Goal: Task Accomplishment & Management: Manage account settings

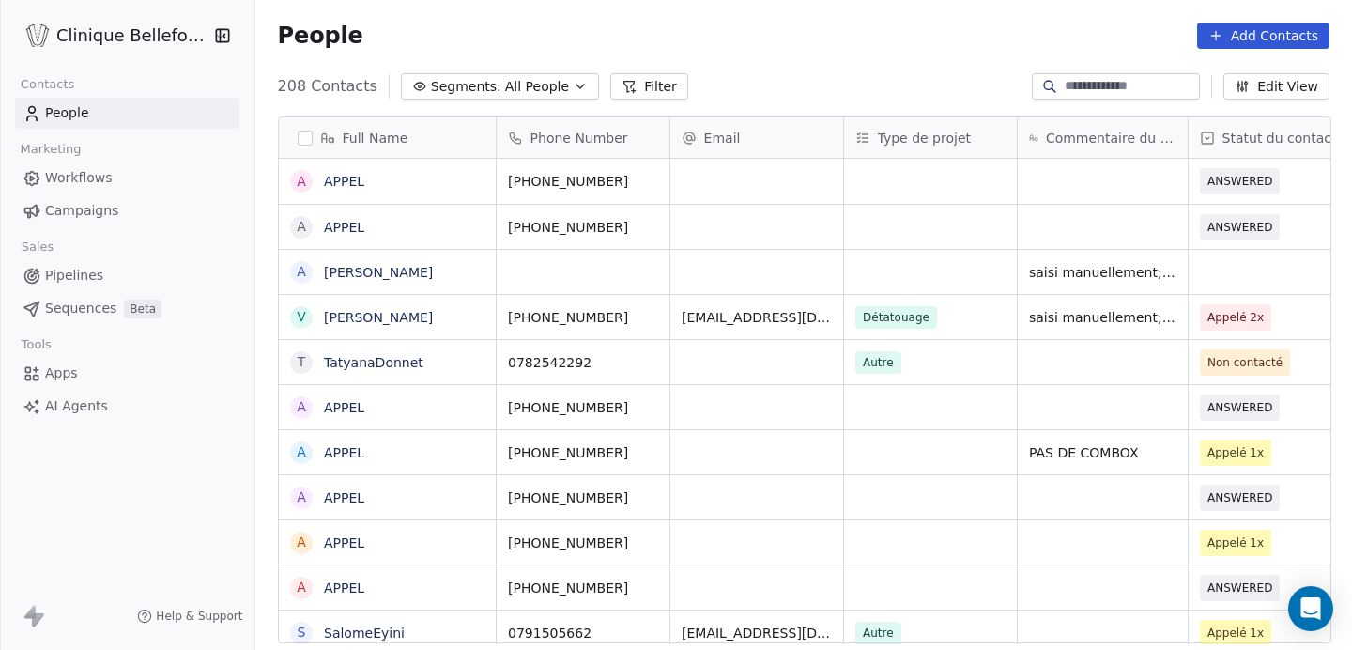
scroll to position [572, 1099]
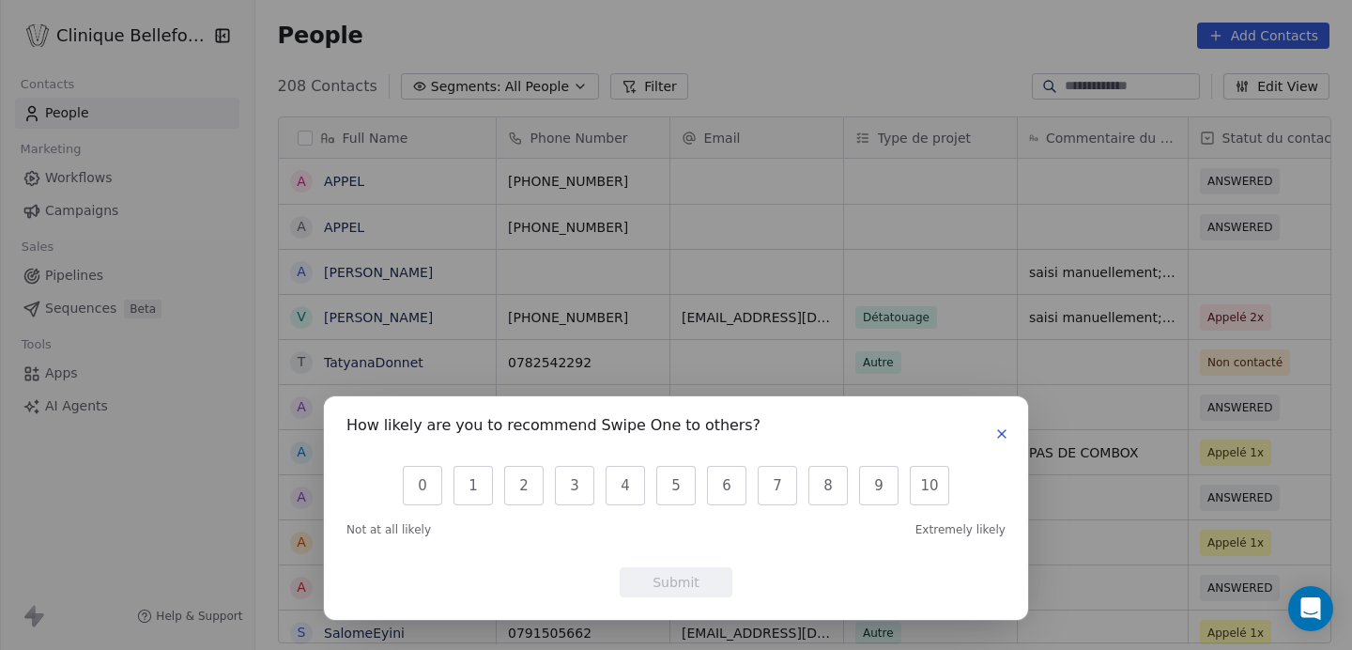
click at [1006, 433] on icon "button" at bounding box center [1001, 433] width 15 height 15
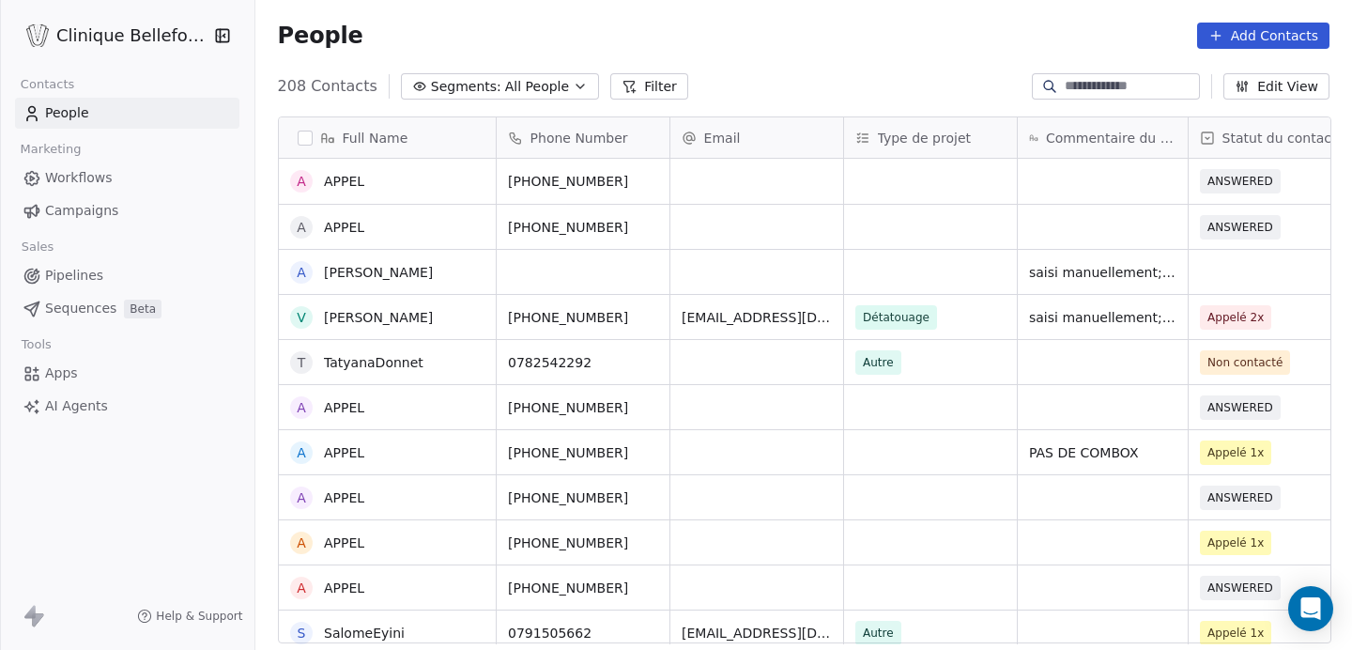
scroll to position [7, 0]
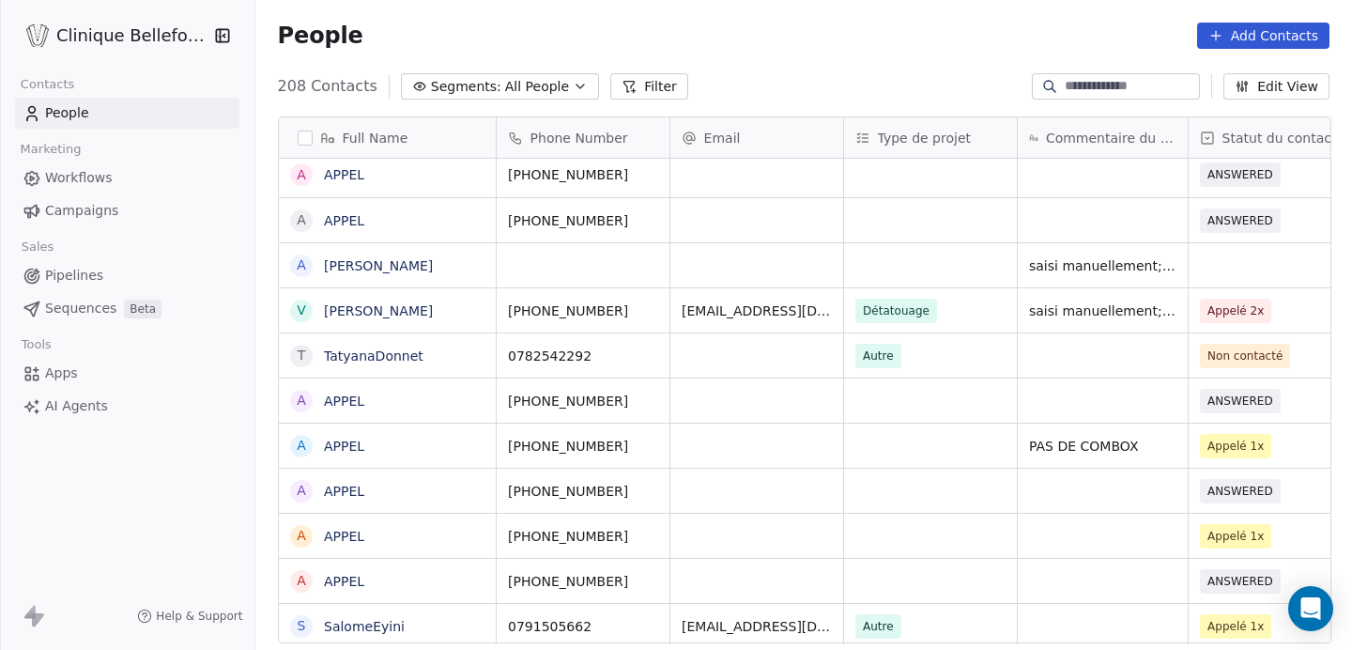
click at [748, 350] on div "grid" at bounding box center [756, 355] width 173 height 44
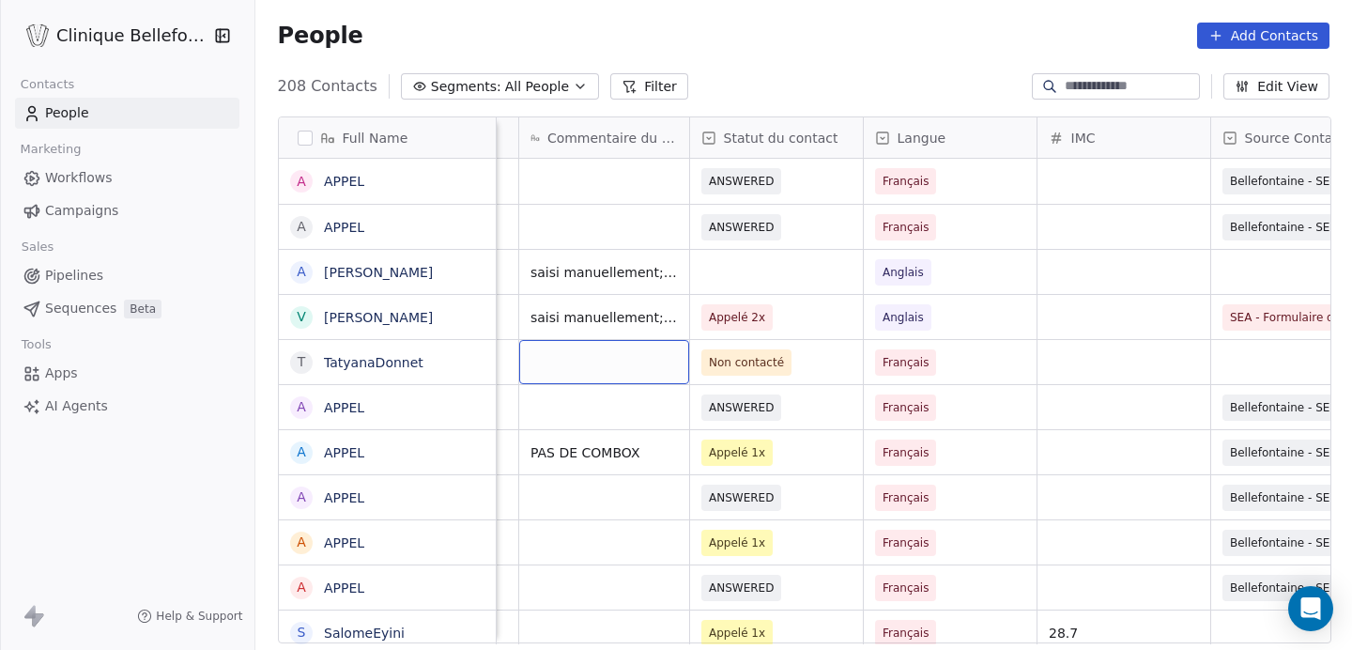
scroll to position [0, 514]
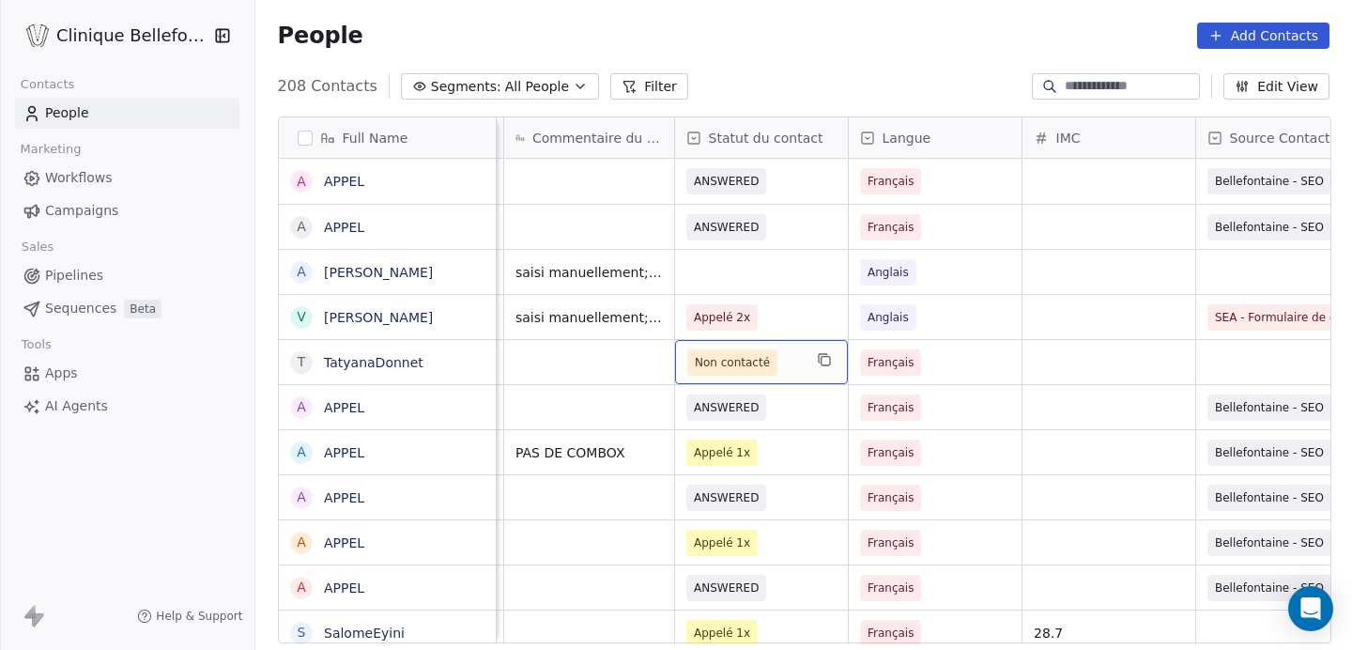
click at [709, 365] on span "Non contacté" at bounding box center [732, 362] width 75 height 19
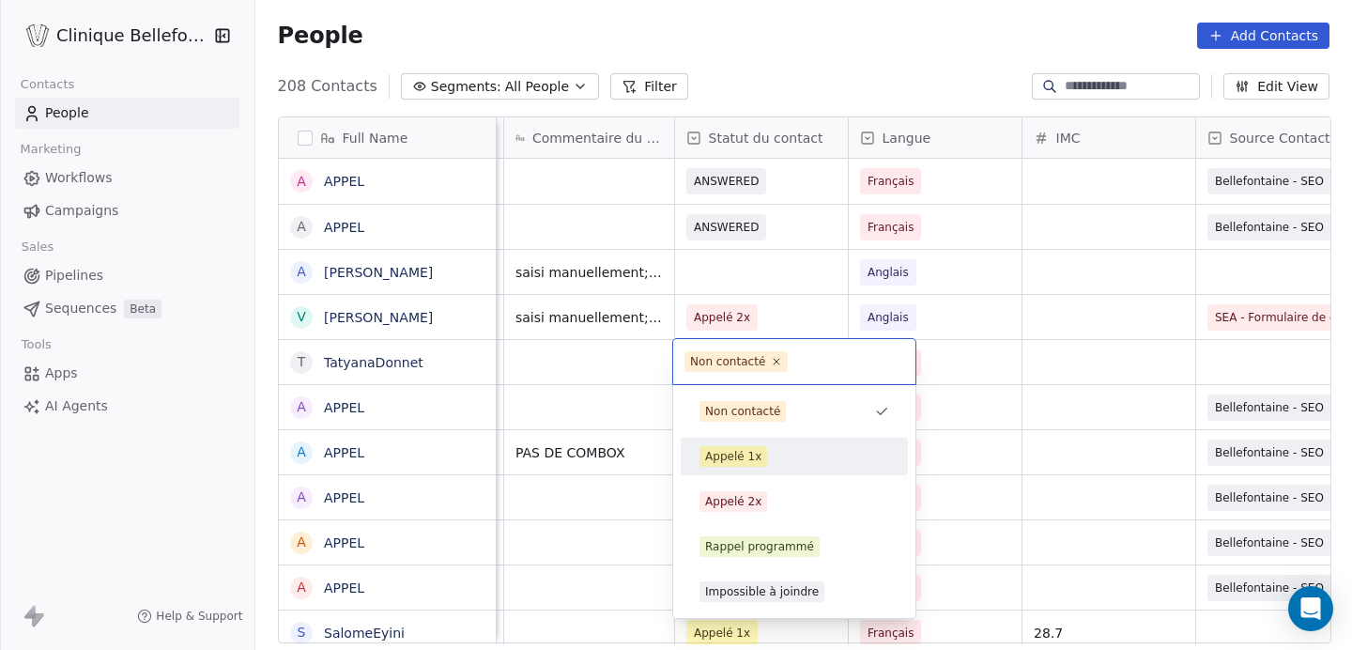
click at [743, 448] on div "Appelé 1x" at bounding box center [733, 456] width 56 height 17
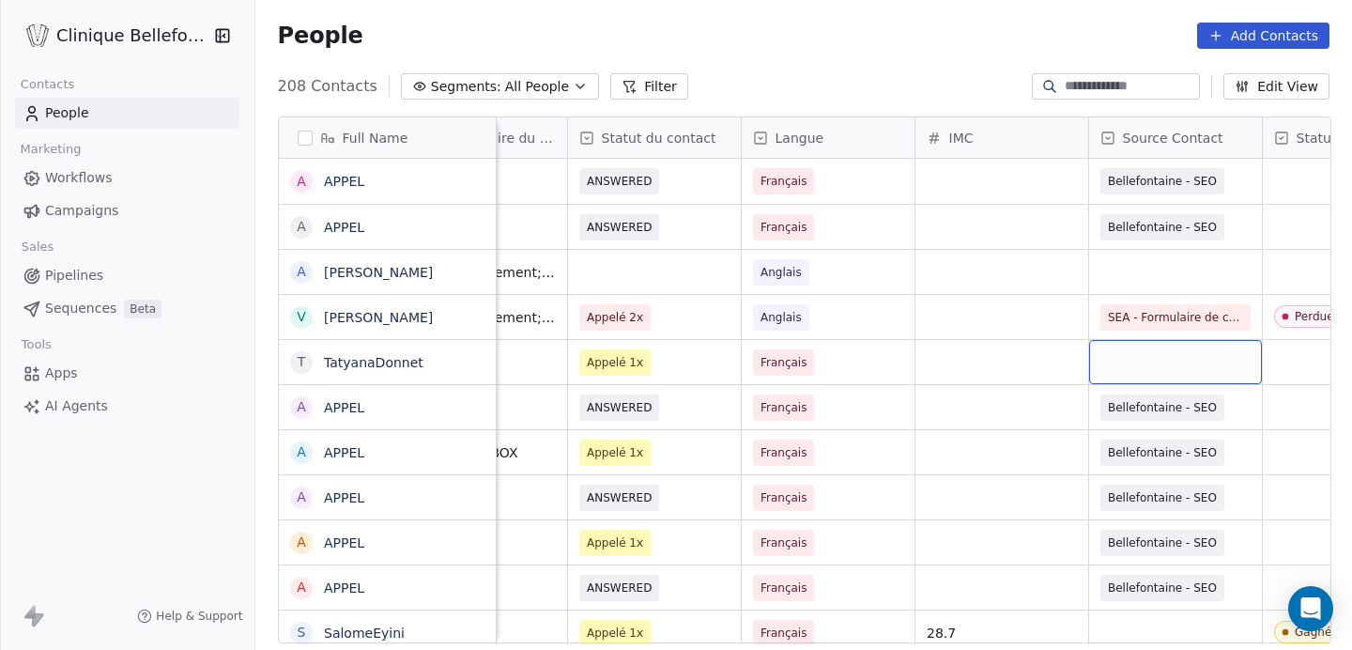
scroll to position [0, 626]
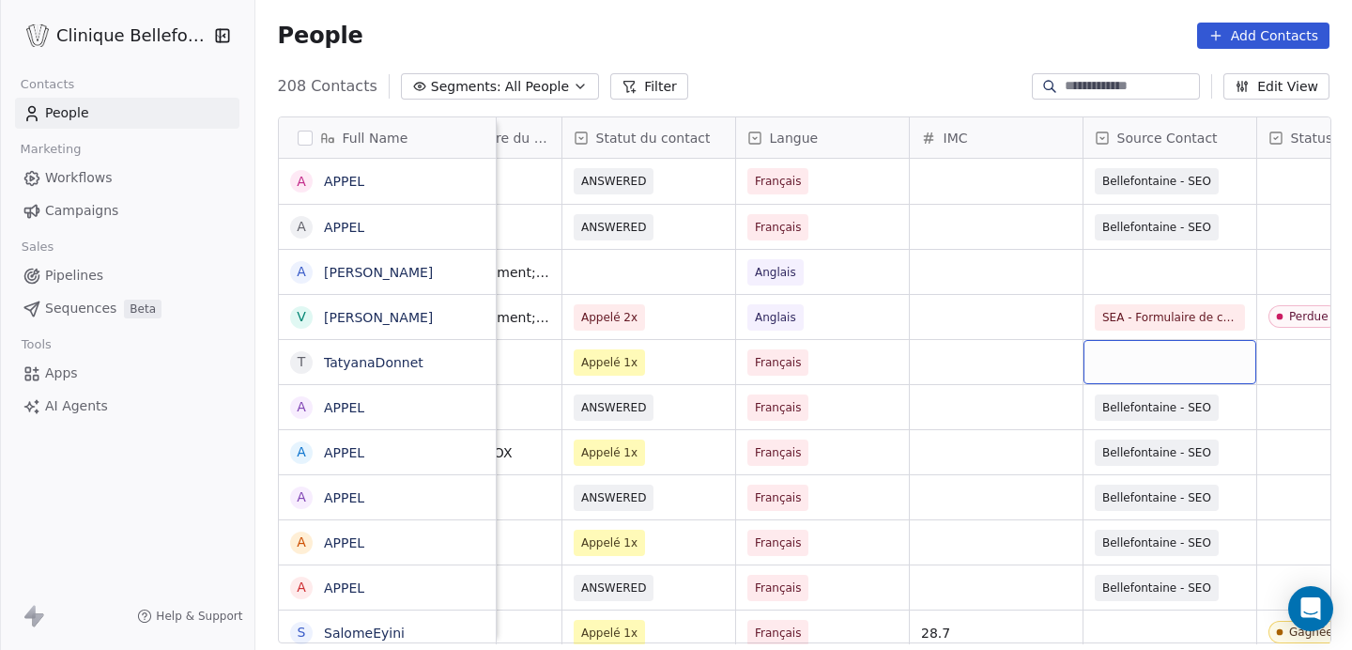
click at [1134, 370] on div "grid" at bounding box center [1170, 362] width 173 height 44
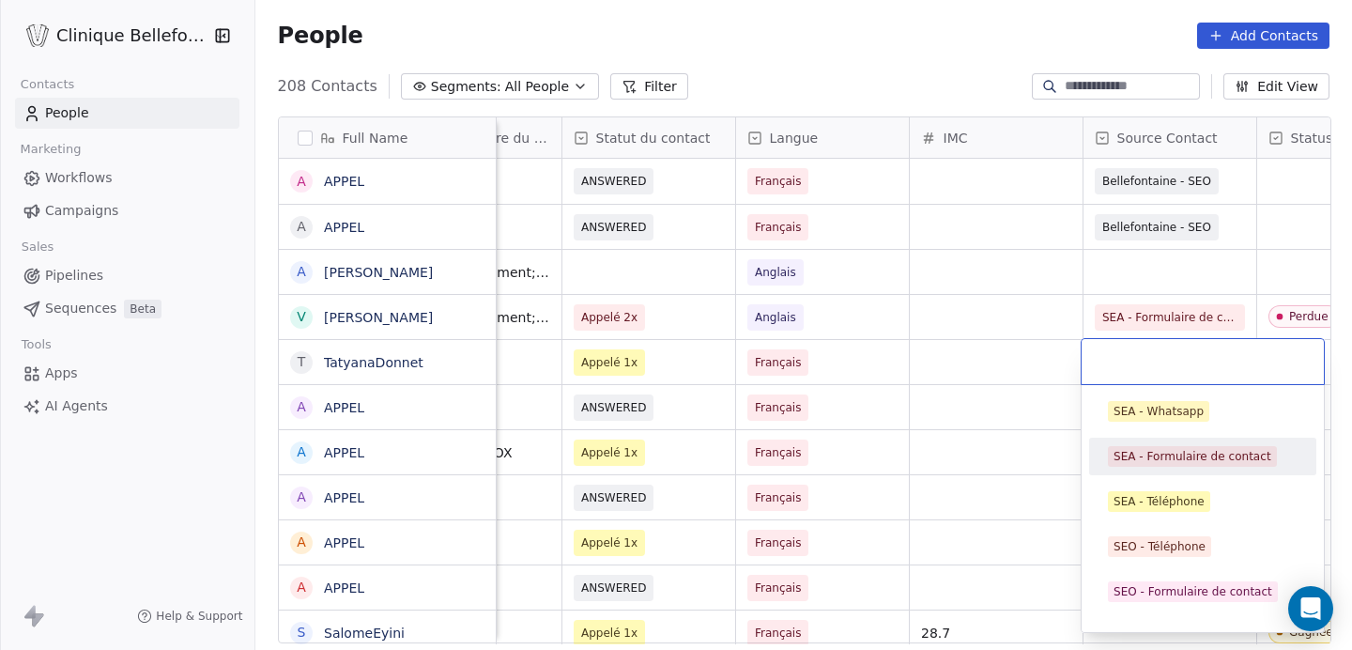
click at [1148, 455] on div "SEA - Formulaire de contact" at bounding box center [1193, 456] width 158 height 17
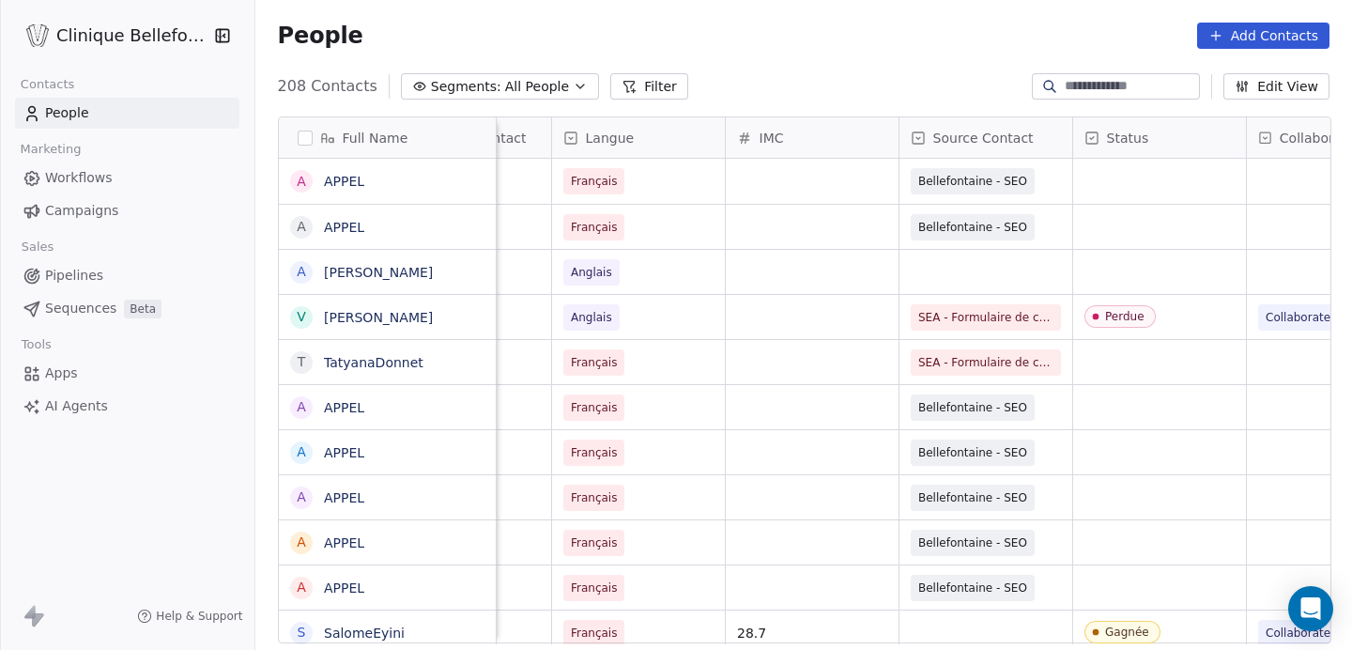
scroll to position [0, 823]
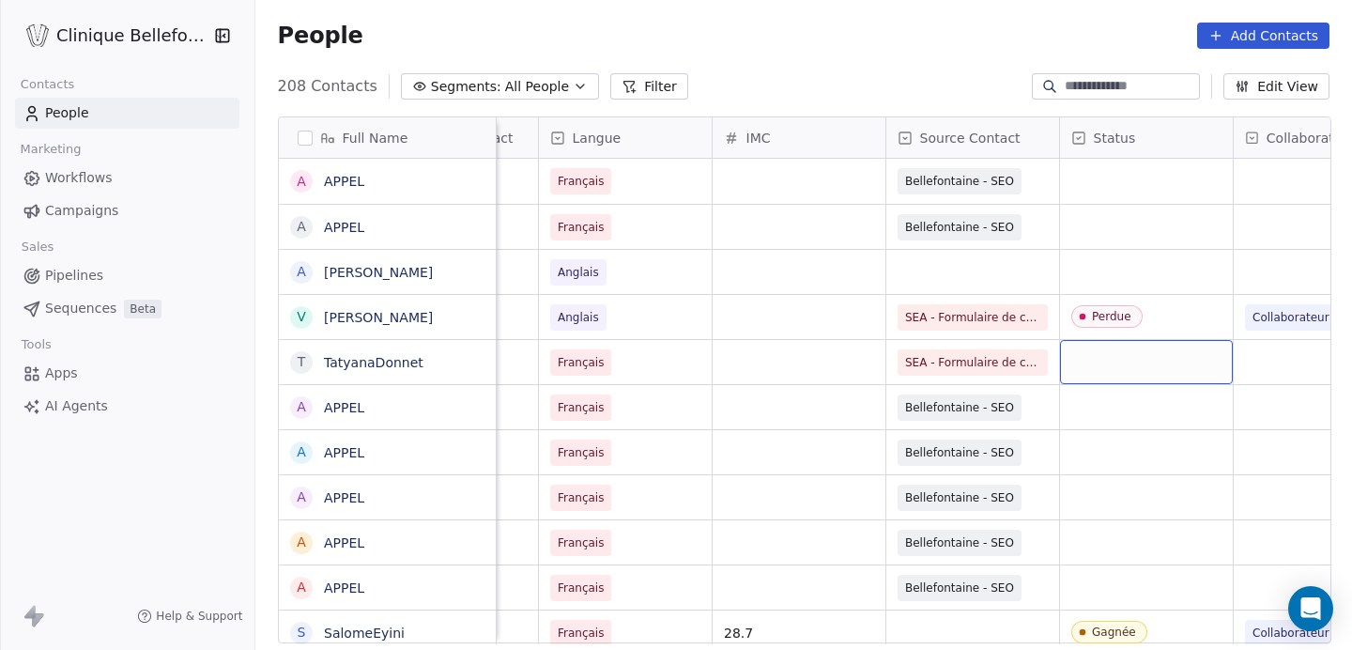
click at [1101, 360] on div "grid" at bounding box center [1146, 362] width 173 height 44
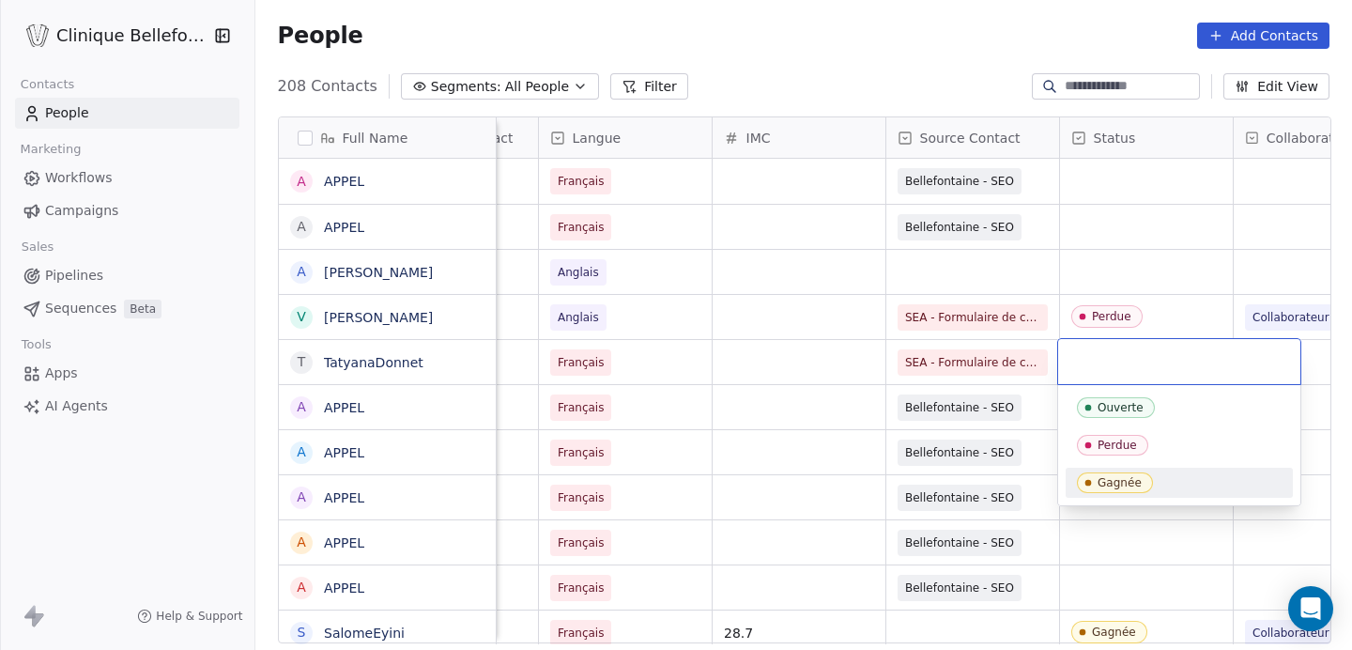
click at [1114, 479] on div "Gagnée" at bounding box center [1120, 482] width 44 height 13
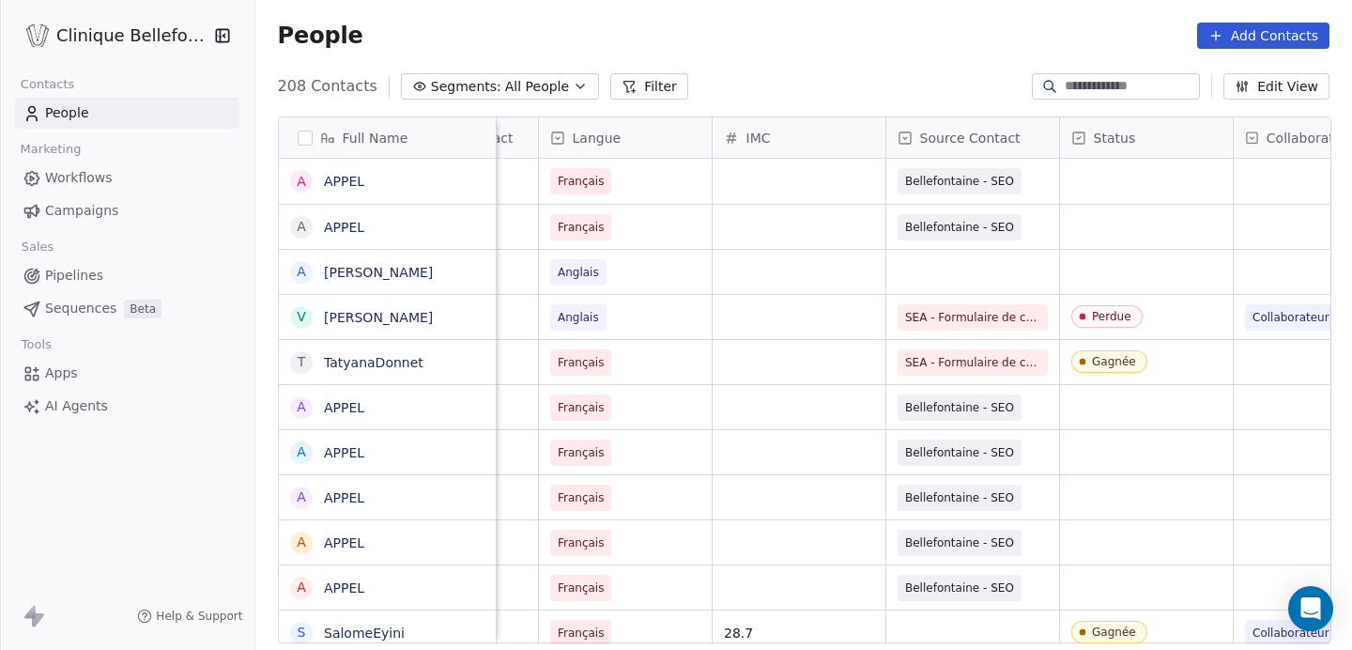
scroll to position [0, 905]
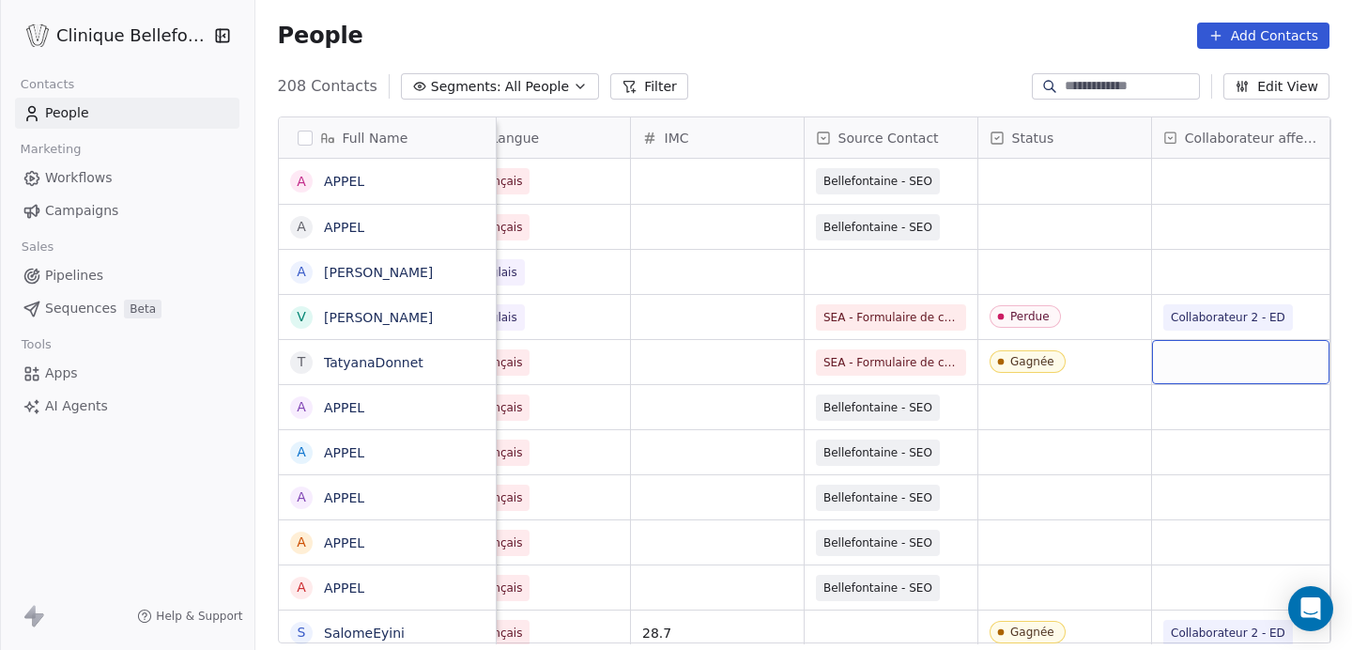
click at [1245, 351] on div "grid" at bounding box center [1240, 362] width 177 height 44
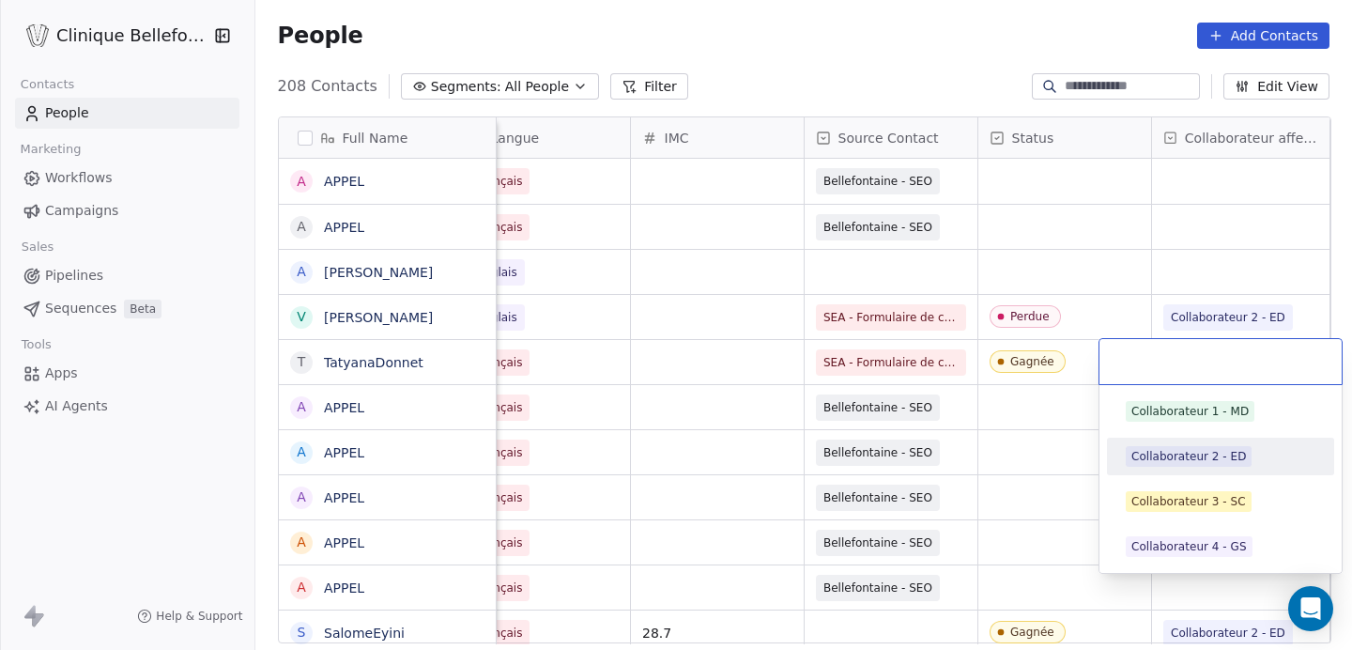
click at [1171, 454] on div "Collaborateur 2 - ED" at bounding box center [1188, 456] width 115 height 17
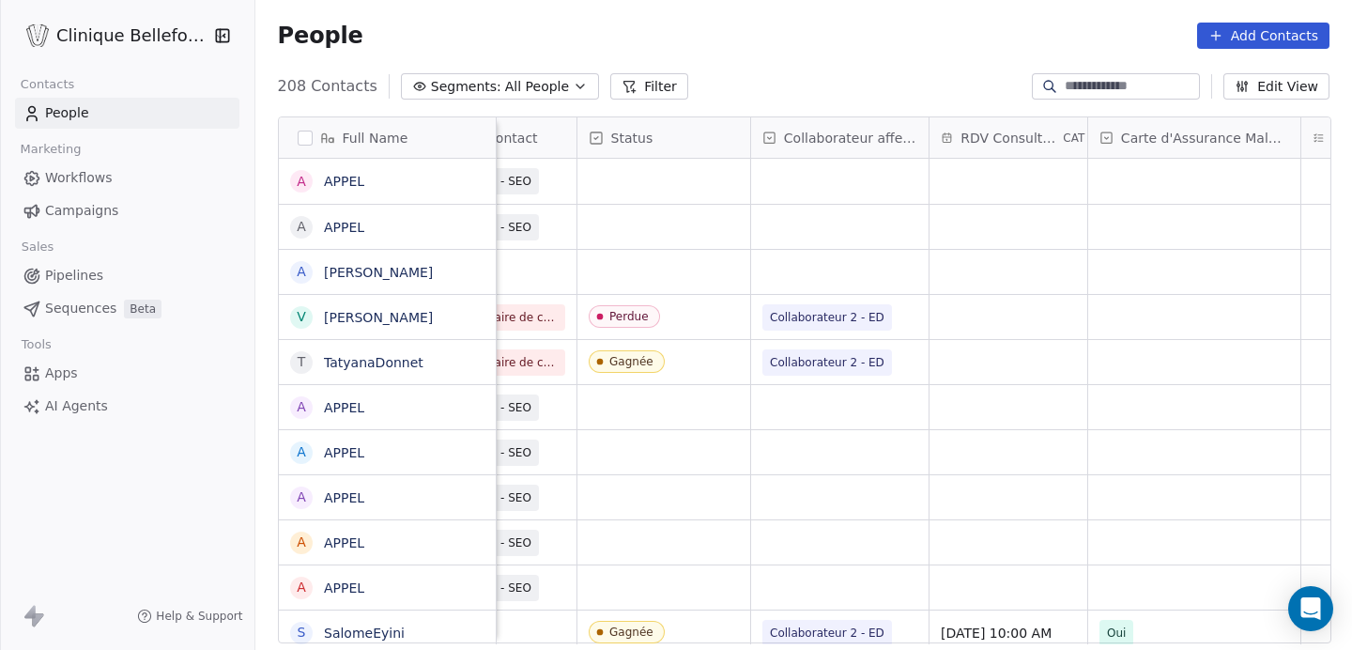
scroll to position [0, 1307]
drag, startPoint x: 1084, startPoint y: 127, endPoint x: 1113, endPoint y: 136, distance: 30.6
click at [1132, 136] on div at bounding box center [1134, 137] width 5 height 40
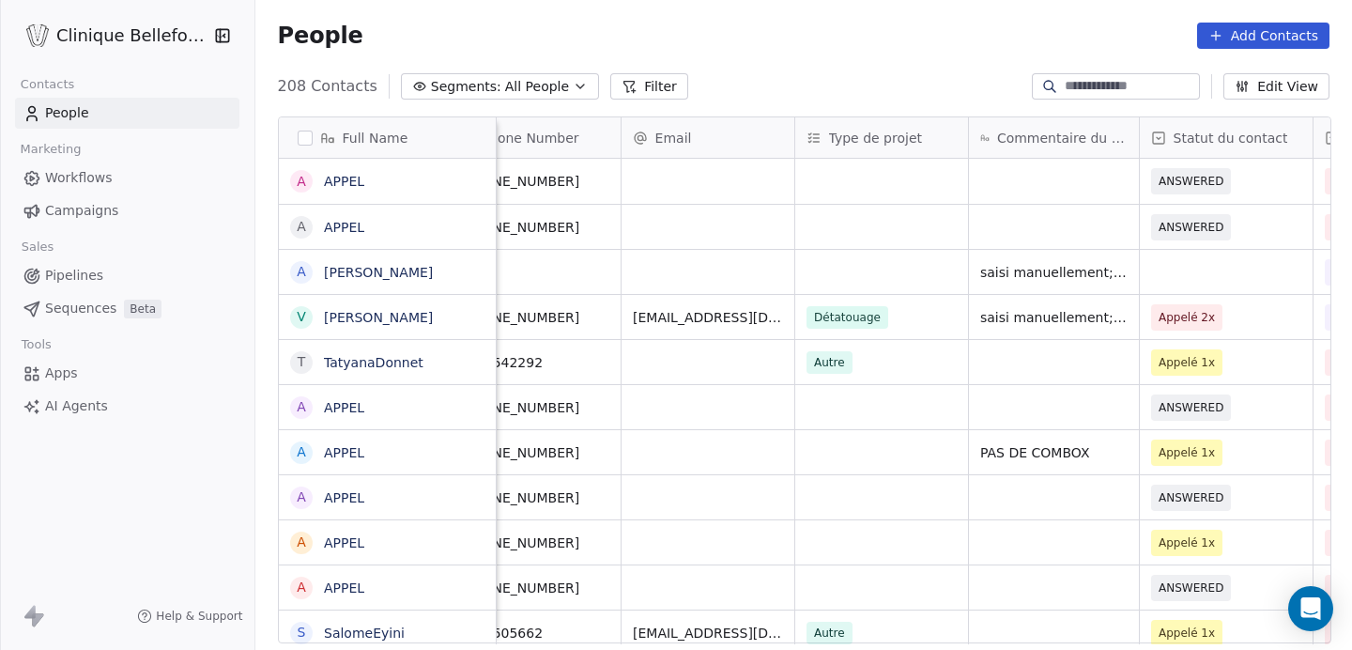
scroll to position [0, 0]
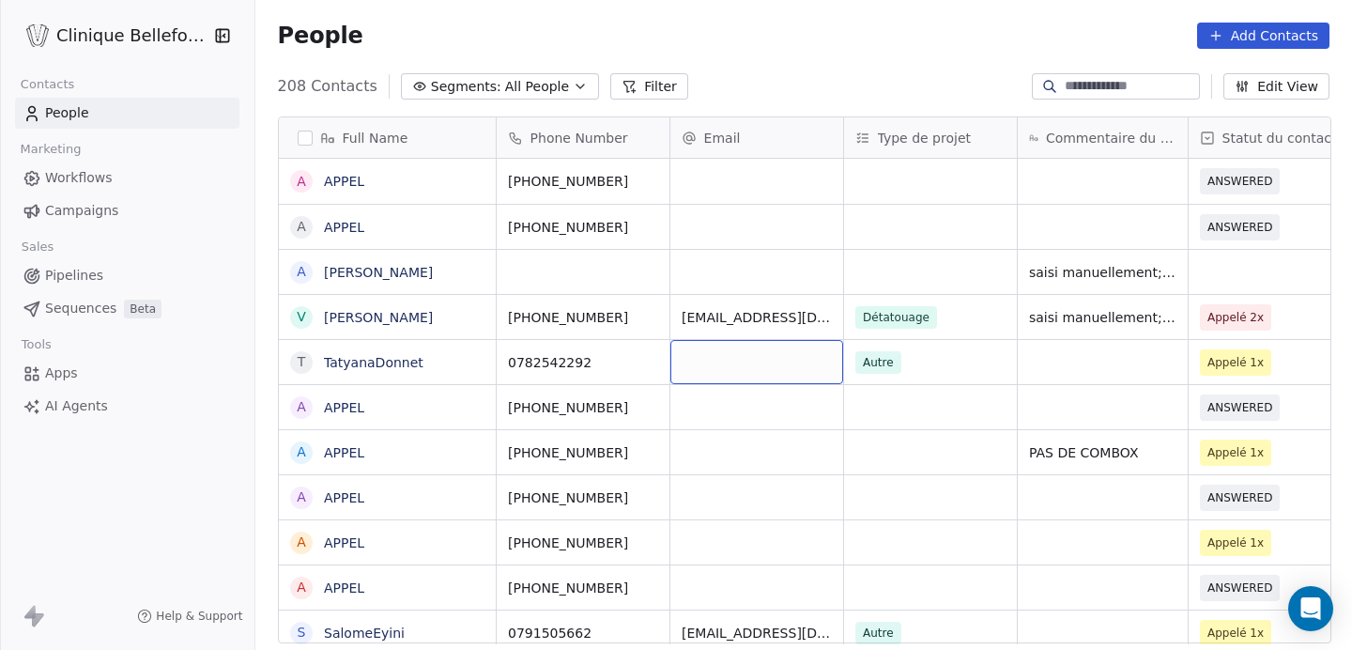
click at [740, 349] on div "grid" at bounding box center [756, 362] width 173 height 44
click at [740, 349] on input "email" at bounding box center [755, 363] width 165 height 38
type input "**********"
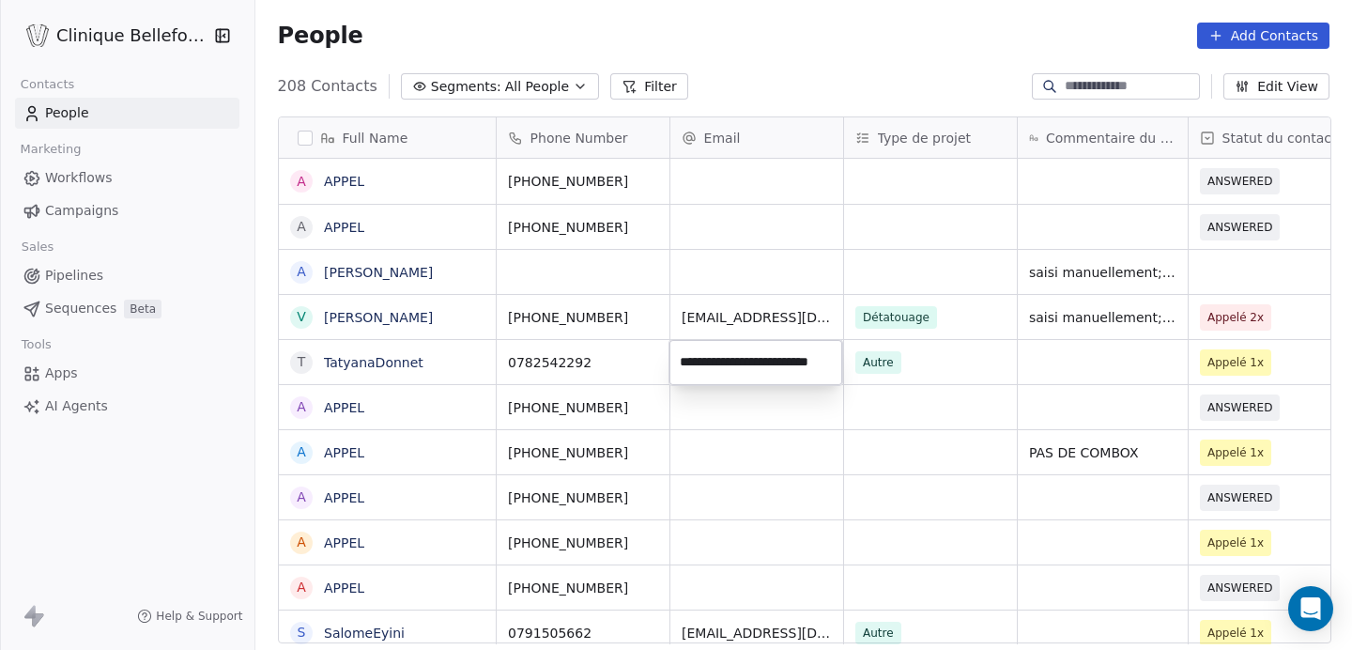
click at [893, 378] on html "Clinique Bellefontaine Contacts People Marketing Workflows Campaigns Sales Pipe…" at bounding box center [676, 325] width 1352 height 650
click at [976, 367] on html "Clinique Bellefontaine Contacts People Marketing Workflows Campaigns Sales Pipe…" at bounding box center [676, 325] width 1352 height 650
click at [933, 364] on div "Autre" at bounding box center [913, 362] width 115 height 23
click at [921, 364] on div "Autre" at bounding box center [913, 362] width 115 height 23
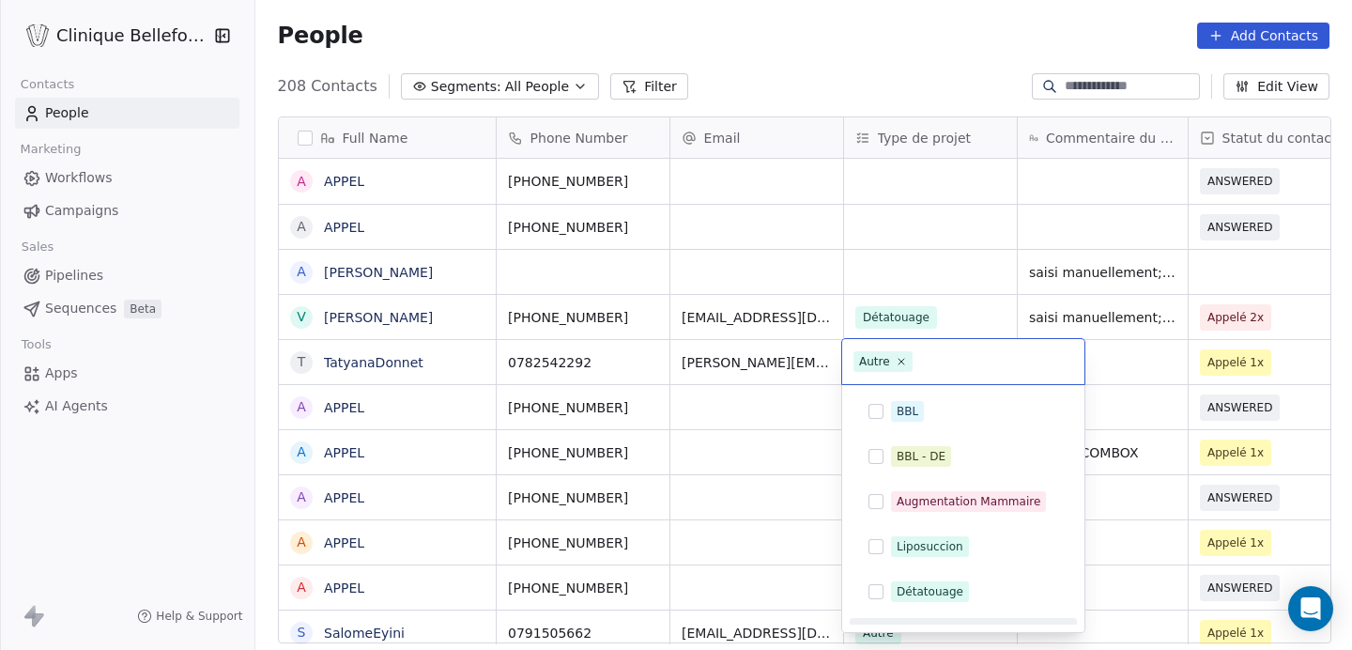
scroll to position [31, 0]
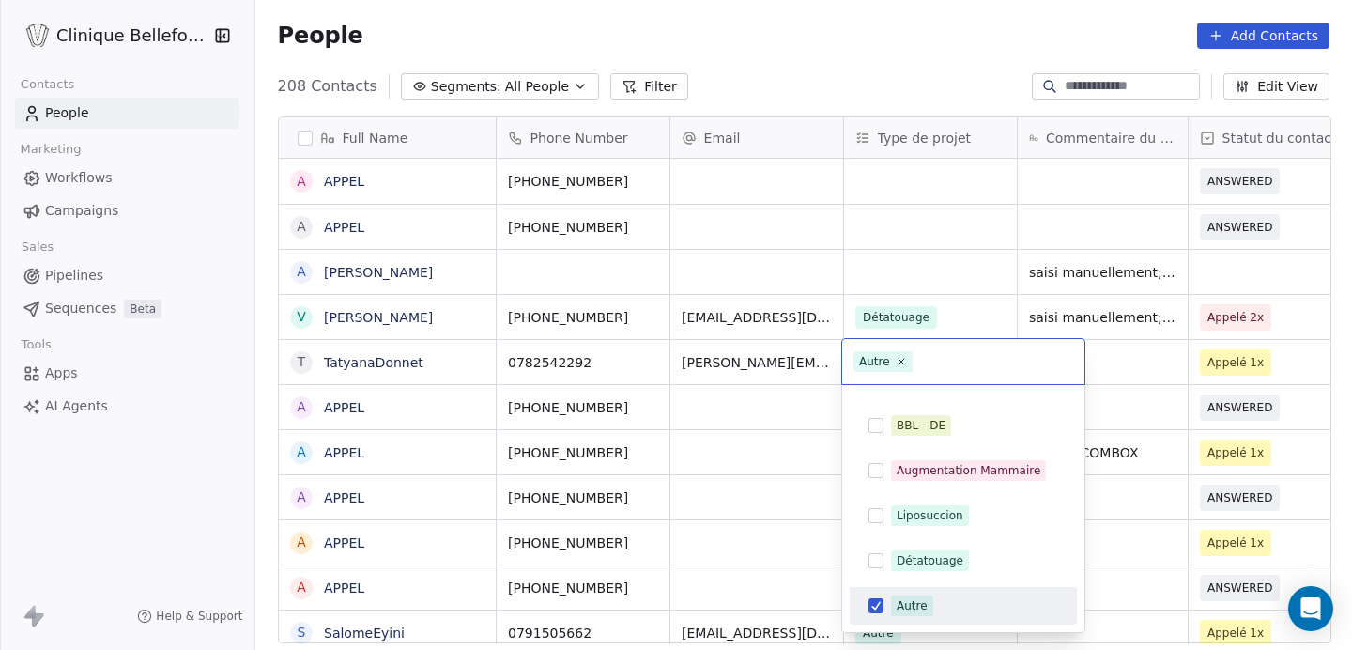
click at [880, 605] on button "Suggestions" at bounding box center [876, 605] width 15 height 15
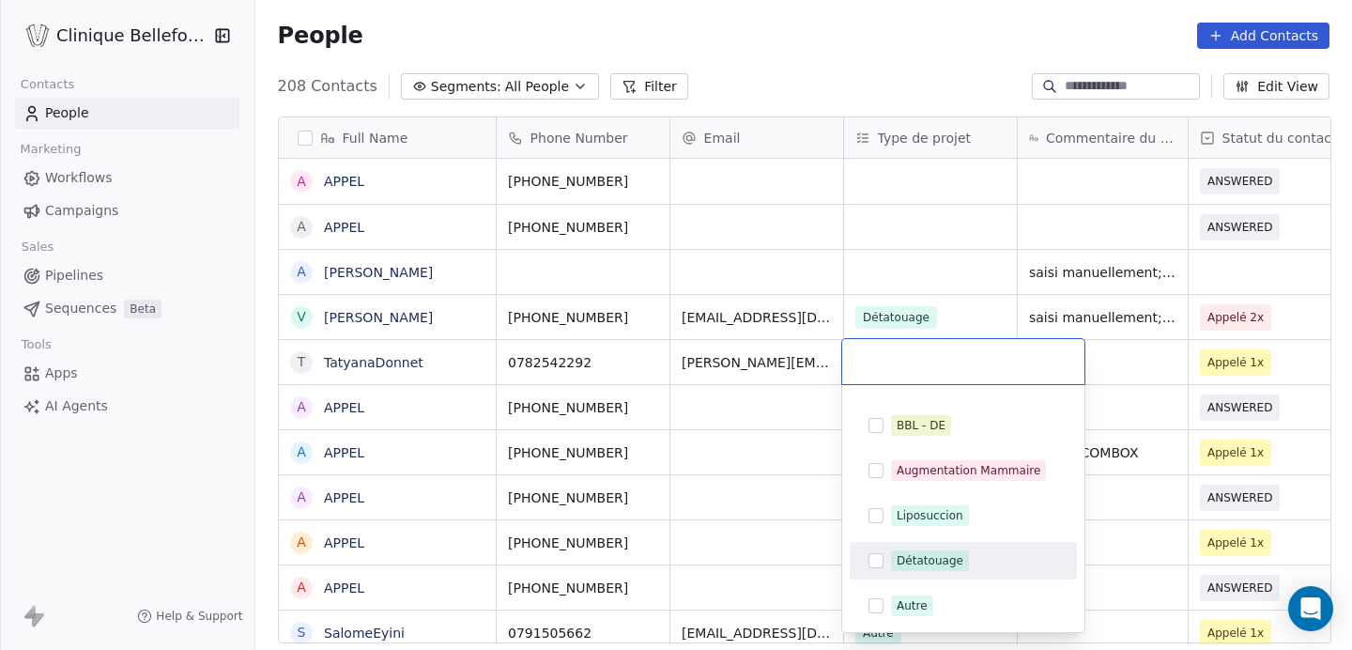
click at [876, 559] on button "Suggestions" at bounding box center [876, 560] width 15 height 15
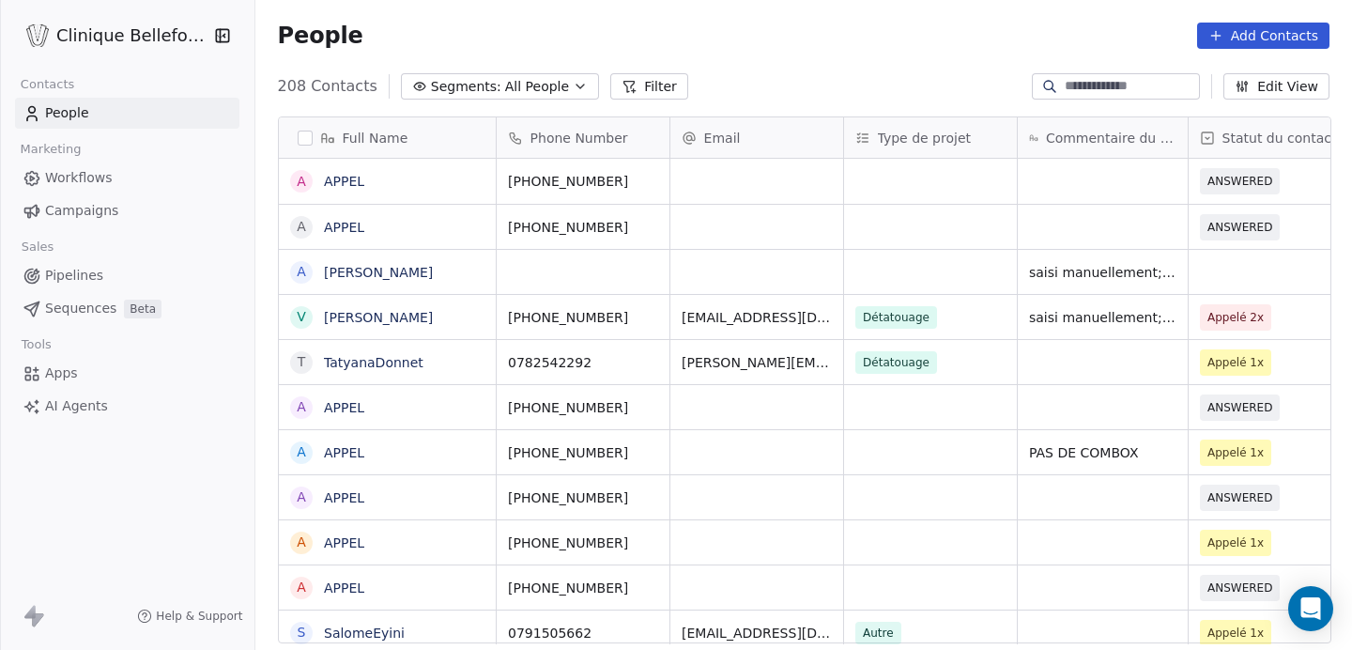
click at [715, 412] on html "Clinique Bellefontaine Contacts People Marketing Workflows Campaigns Sales Pipe…" at bounding box center [676, 325] width 1352 height 650
